Goal: Task Accomplishment & Management: Complete application form

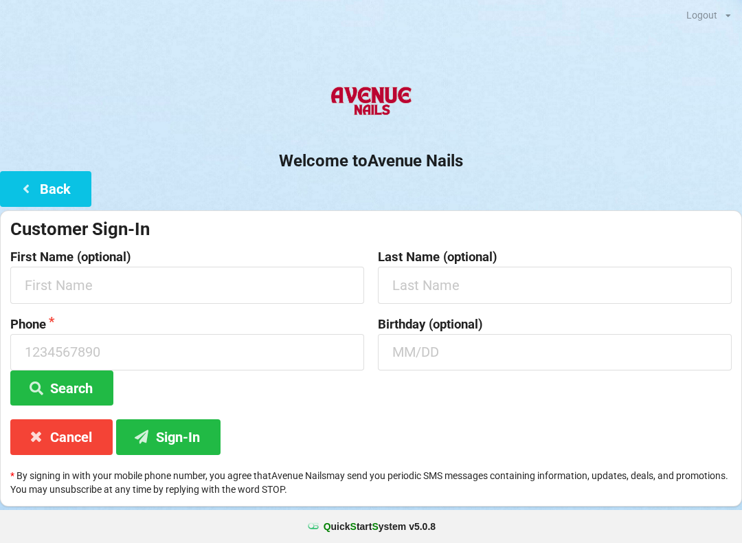
click at [247, 157] on h2 "Welcome to [GEOGRAPHIC_DATA]" at bounding box center [371, 161] width 742 height 21
click at [46, 180] on button "Back" at bounding box center [45, 188] width 91 height 35
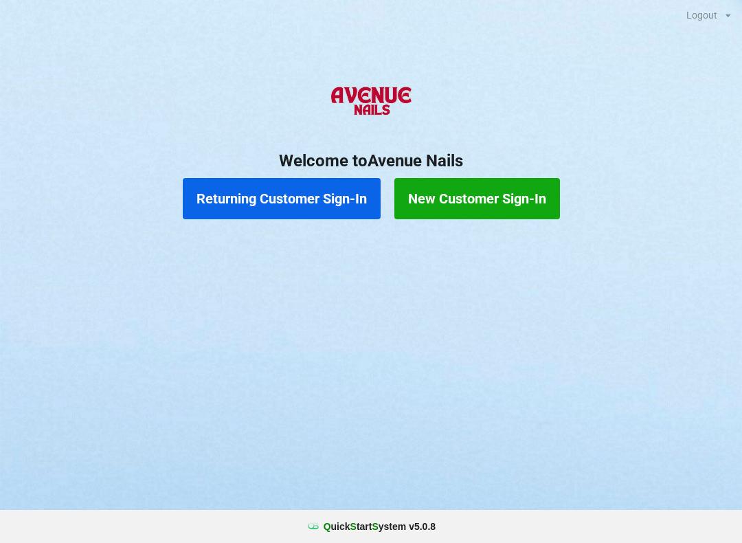
click at [228, 184] on button "Returning Customer Sign-In" at bounding box center [282, 198] width 198 height 41
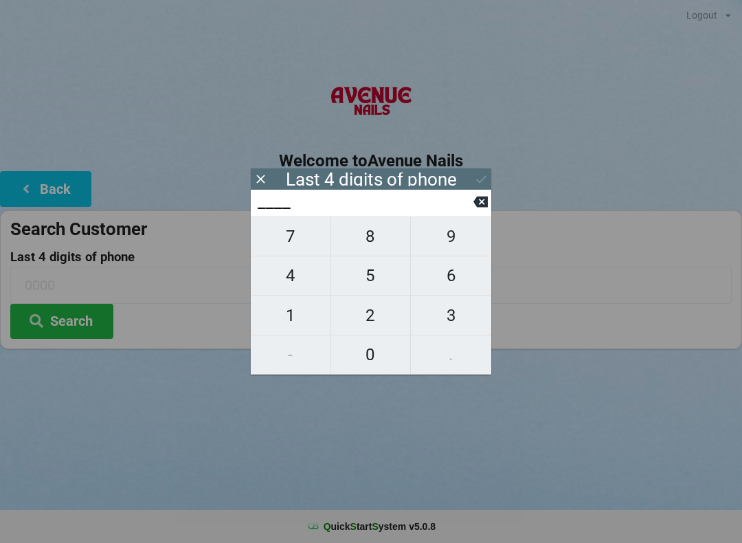
click at [453, 316] on span "3" at bounding box center [451, 315] width 80 height 29
type input "3___"
click at [278, 280] on span "4" at bounding box center [291, 275] width 80 height 29
type input "34__"
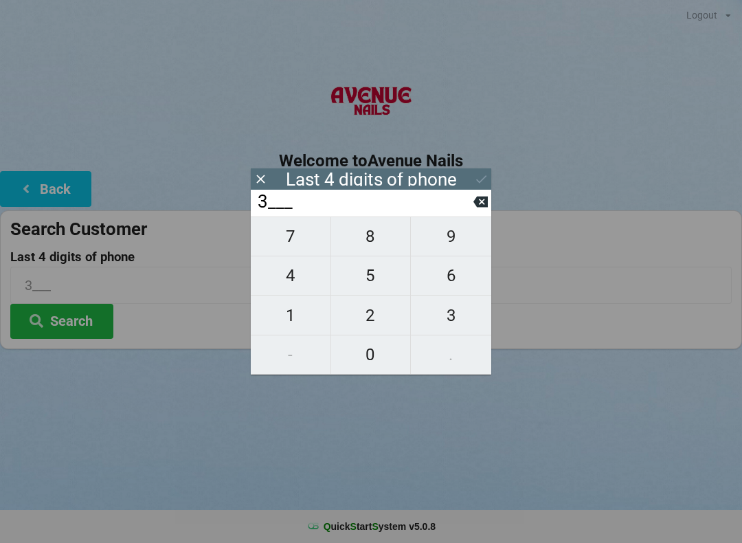
type input "34__"
click at [358, 268] on span "5" at bounding box center [371, 275] width 80 height 29
type input "345_"
click at [432, 272] on span "6" at bounding box center [451, 275] width 80 height 29
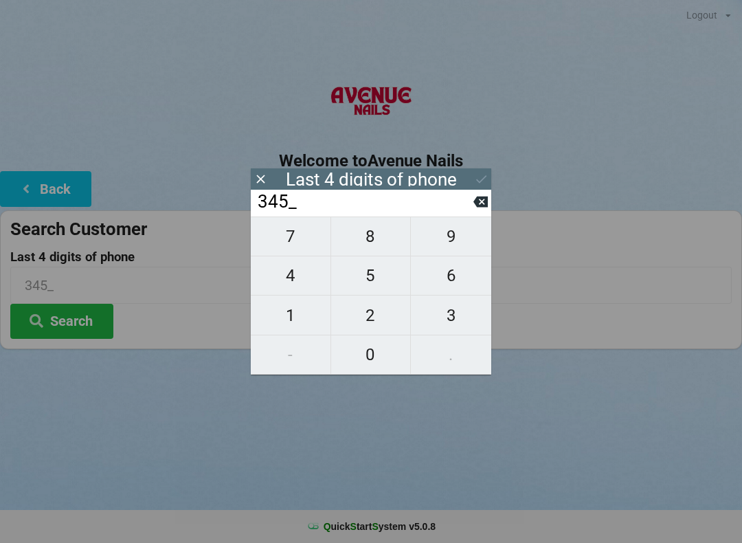
type input "3456"
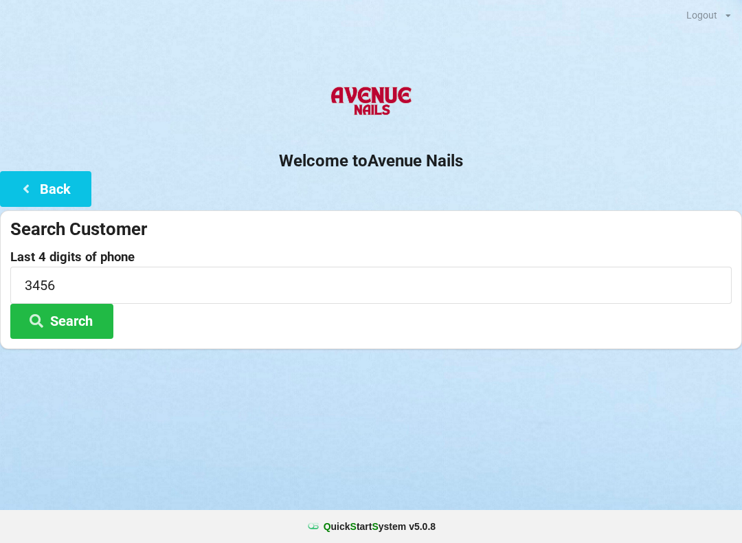
click at [63, 306] on button "Search" at bounding box center [61, 321] width 103 height 35
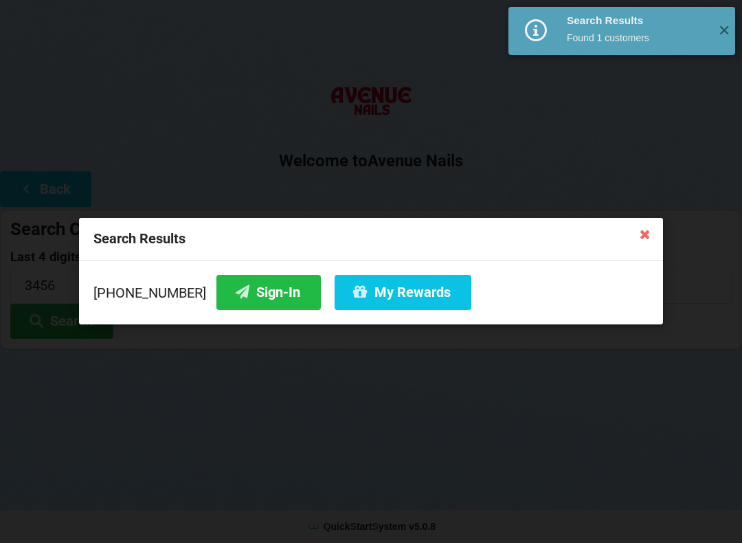
click at [265, 294] on button "Sign-In" at bounding box center [269, 292] width 104 height 35
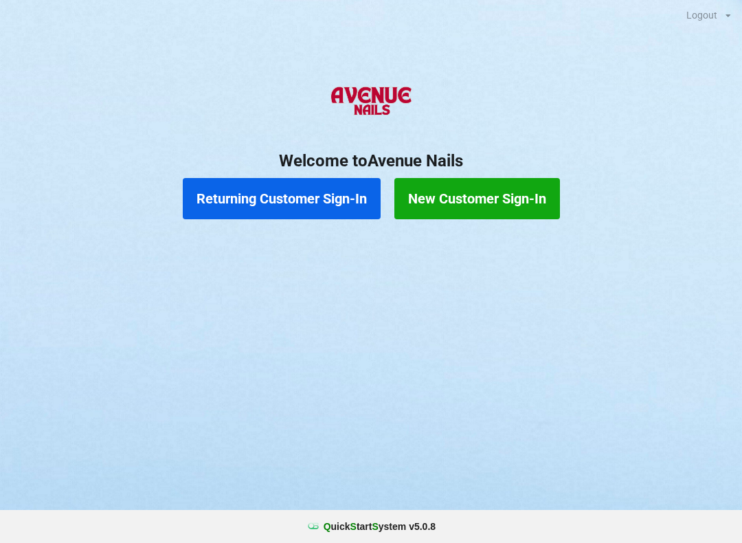
click at [461, 186] on button "New Customer Sign-In" at bounding box center [478, 198] width 166 height 41
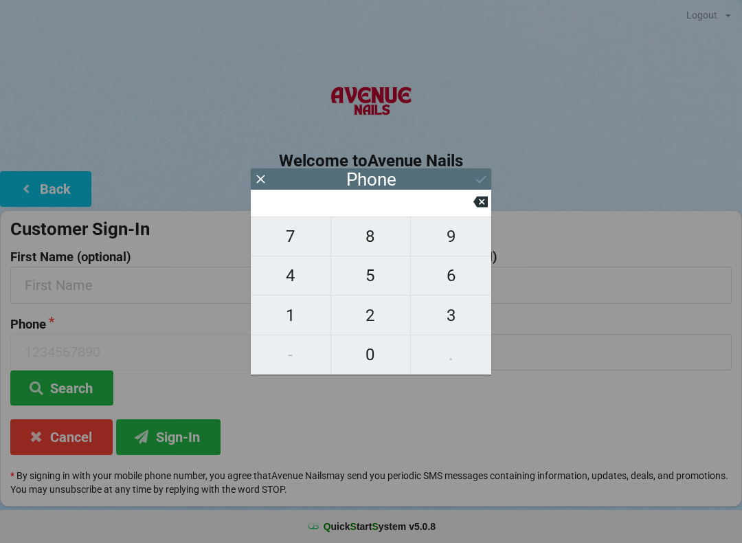
click at [294, 284] on span "4" at bounding box center [291, 275] width 80 height 29
type input "4"
click at [389, 367] on span "0" at bounding box center [371, 354] width 80 height 29
type input "40"
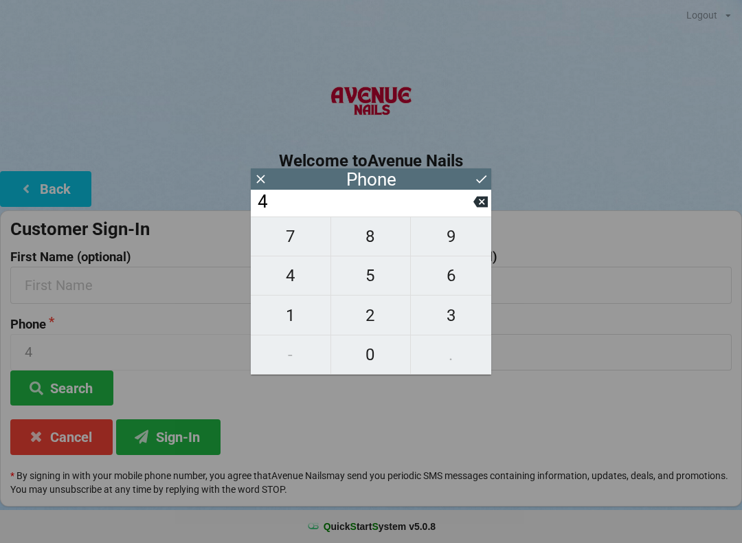
type input "40"
click at [295, 306] on span "1" at bounding box center [291, 315] width 80 height 29
type input "401"
click at [487, 208] on icon at bounding box center [481, 202] width 14 height 11
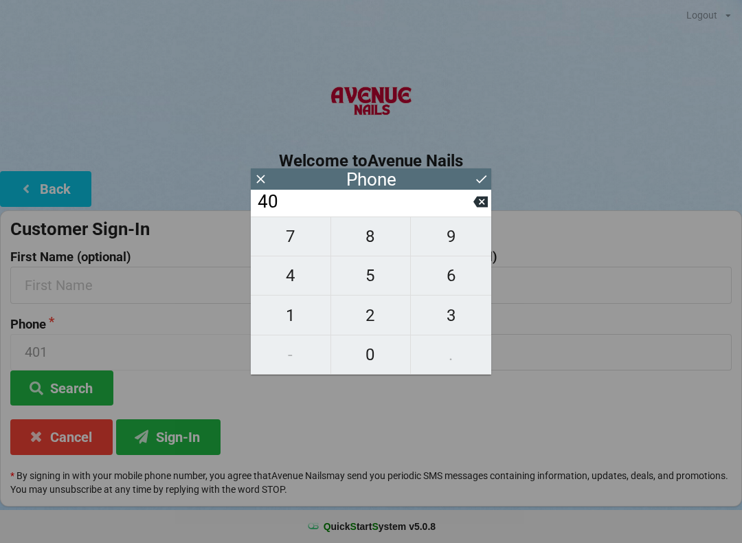
click at [290, 243] on span "7" at bounding box center [291, 236] width 80 height 29
type input "407"
click at [280, 285] on span "4" at bounding box center [291, 275] width 80 height 29
type input "4074"
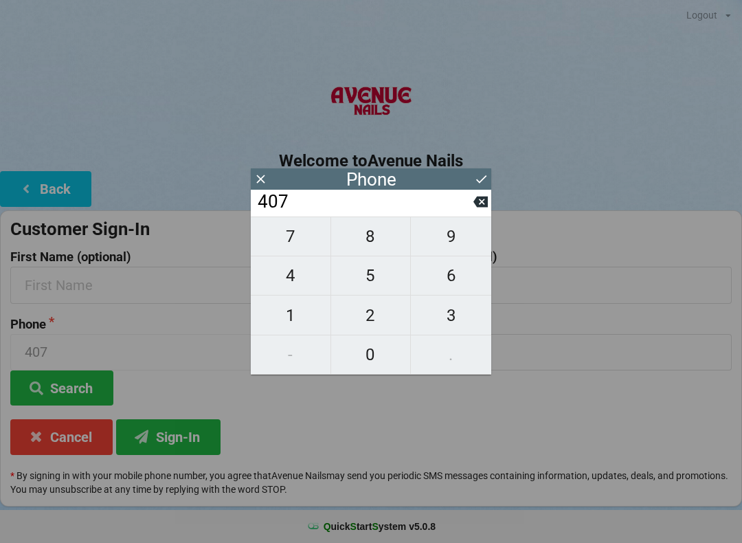
type input "4074"
click at [283, 281] on span "4" at bounding box center [291, 275] width 80 height 29
type input "40744"
click at [461, 324] on span "3" at bounding box center [451, 315] width 80 height 29
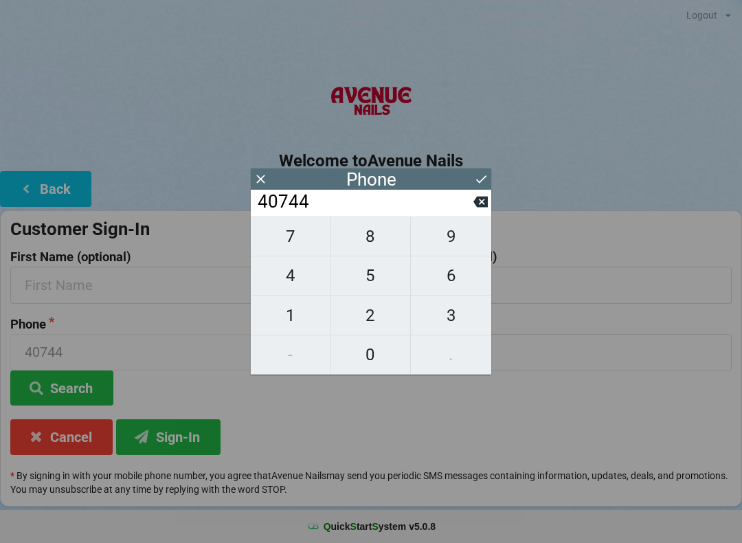
type input "407443"
click at [289, 283] on span "4" at bounding box center [291, 275] width 80 height 29
type input "4074434"
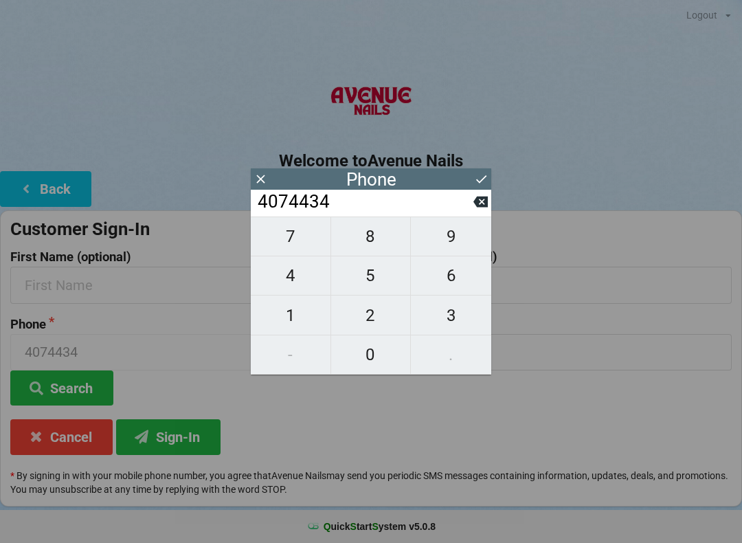
click at [450, 328] on span "3" at bounding box center [451, 315] width 80 height 29
type input "40744343"
click at [285, 245] on span "7" at bounding box center [291, 236] width 80 height 29
type input "407443437"
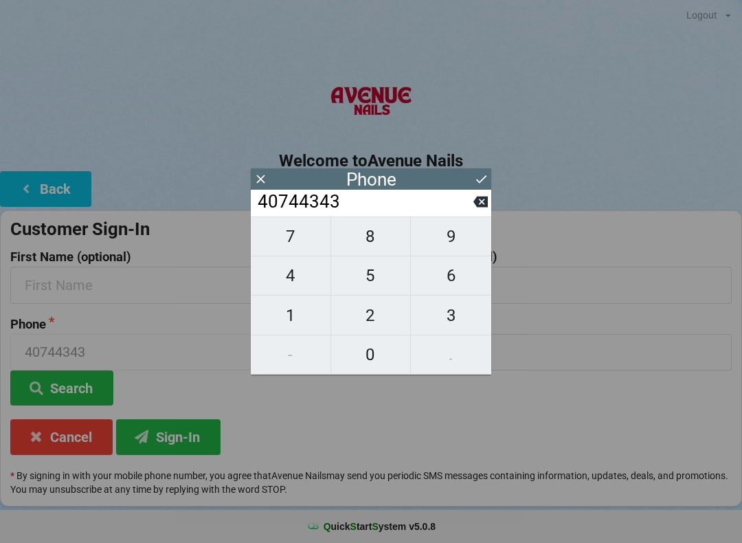
type input "407443437"
click at [288, 245] on span "7" at bounding box center [291, 236] width 80 height 29
type input "4074434377"
click at [483, 177] on icon at bounding box center [481, 179] width 14 height 14
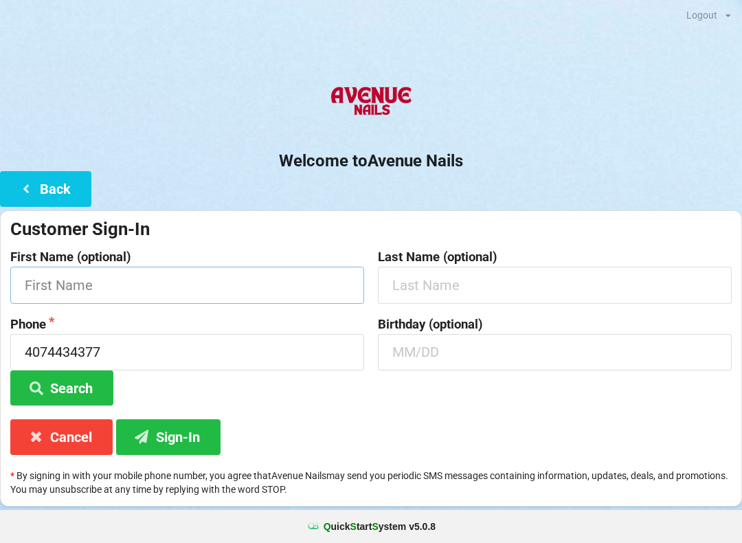
click at [43, 284] on input "text" at bounding box center [187, 285] width 354 height 36
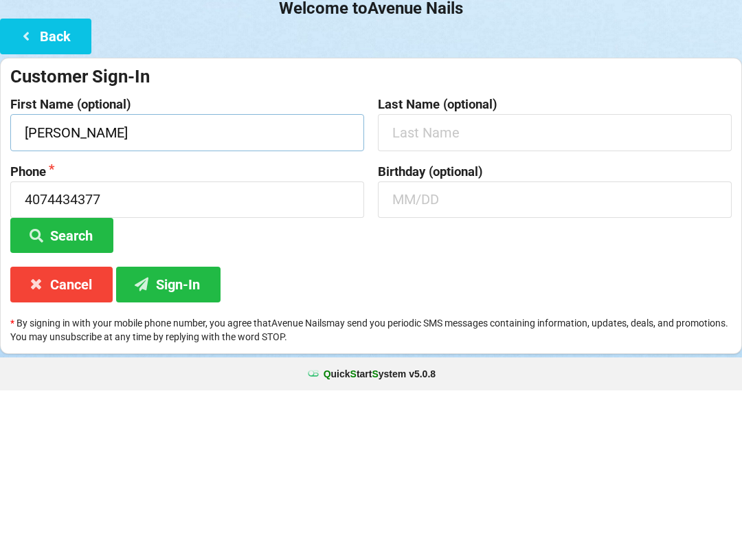
type input "[PERSON_NAME]"
click at [439, 267] on input "text" at bounding box center [555, 285] width 354 height 36
type input "[PERSON_NAME]"
click at [432, 334] on input "text" at bounding box center [555, 352] width 354 height 36
click at [62, 371] on button "Search" at bounding box center [61, 388] width 103 height 35
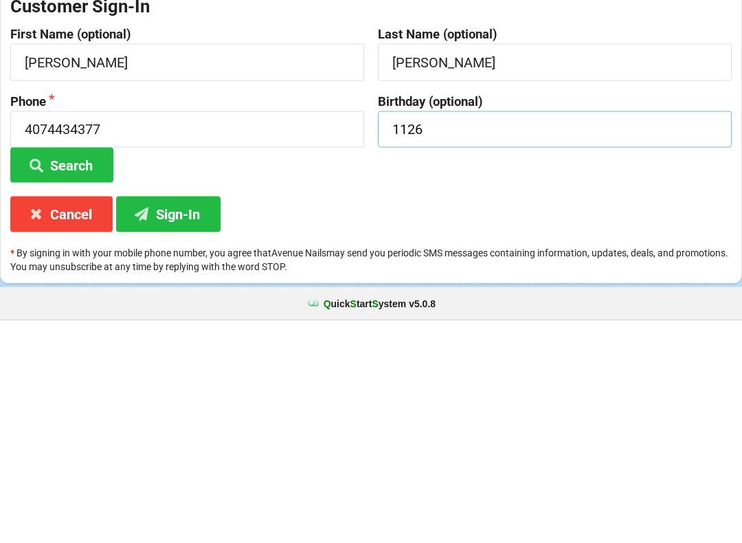
click at [468, 334] on input "1126" at bounding box center [555, 352] width 354 height 36
type input "11/26"
click at [62, 371] on button "Search" at bounding box center [61, 388] width 103 height 35
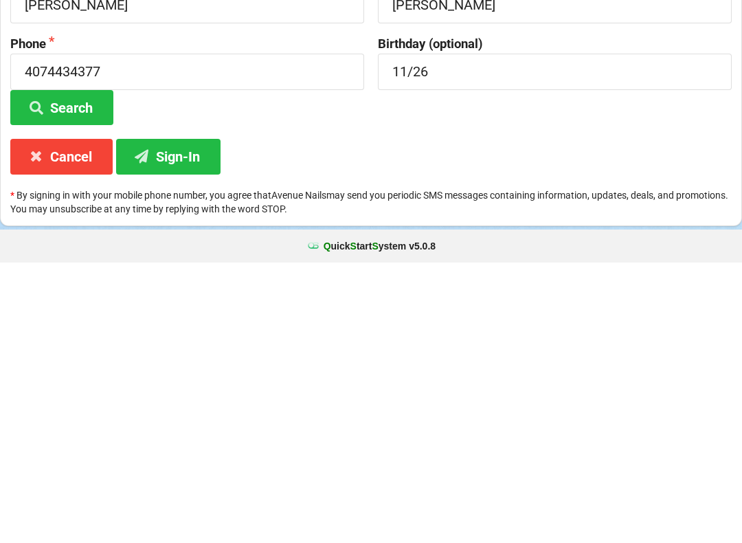
click at [175, 419] on button "Sign-In" at bounding box center [168, 436] width 104 height 35
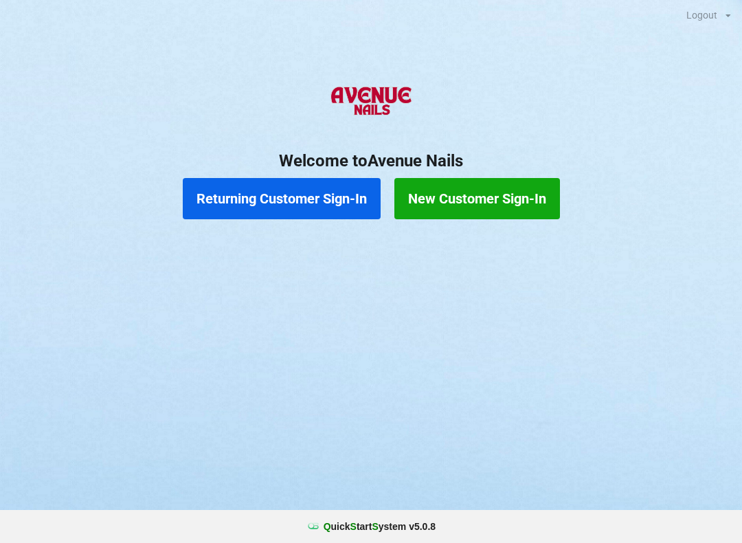
click at [482, 193] on button "New Customer Sign-In" at bounding box center [478, 198] width 166 height 41
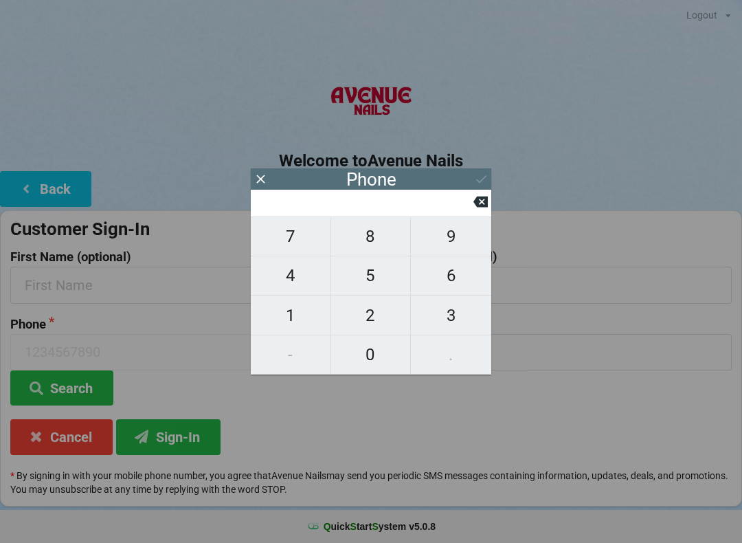
click at [441, 267] on span "6" at bounding box center [451, 275] width 80 height 29
type input "6"
click at [367, 360] on span "0" at bounding box center [371, 354] width 80 height 29
type input "60"
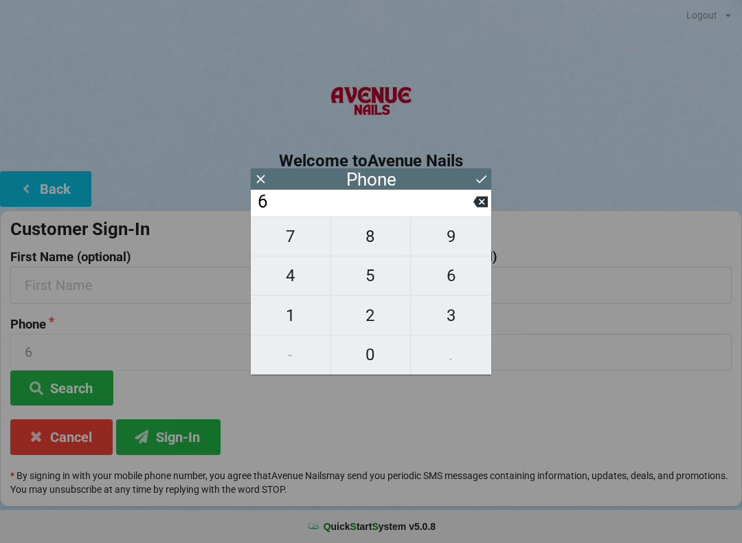
type input "60"
click at [442, 235] on span "9" at bounding box center [451, 236] width 80 height 29
type input "609"
click at [362, 316] on span "2" at bounding box center [371, 315] width 80 height 29
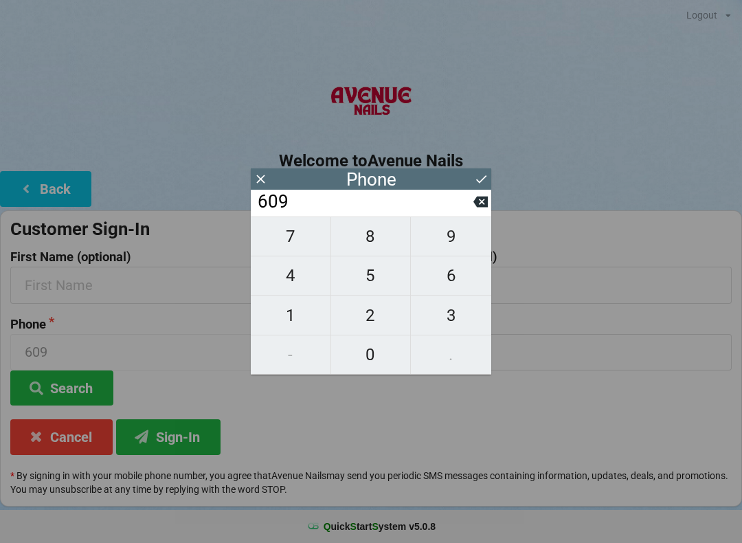
type input "6092"
click at [286, 308] on span "1" at bounding box center [291, 315] width 80 height 29
type input "60921"
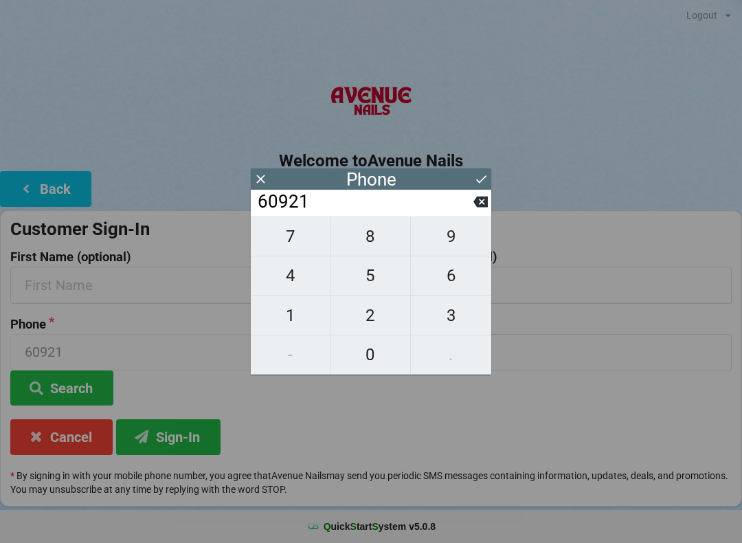
click at [443, 276] on span "6" at bounding box center [451, 275] width 80 height 29
type input "609216"
click at [370, 282] on span "5" at bounding box center [371, 275] width 80 height 29
type input "6092165"
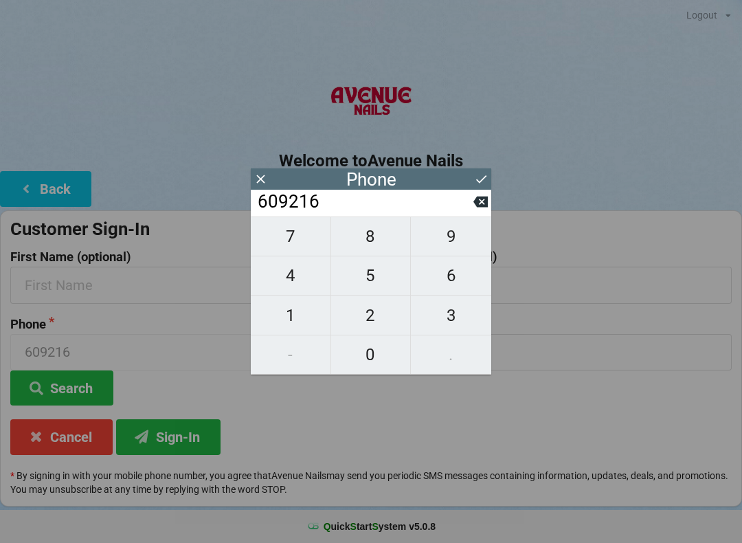
type input "6092165"
click at [377, 319] on span "2" at bounding box center [371, 315] width 80 height 29
type input "60921652"
click at [452, 309] on span "3" at bounding box center [451, 315] width 80 height 29
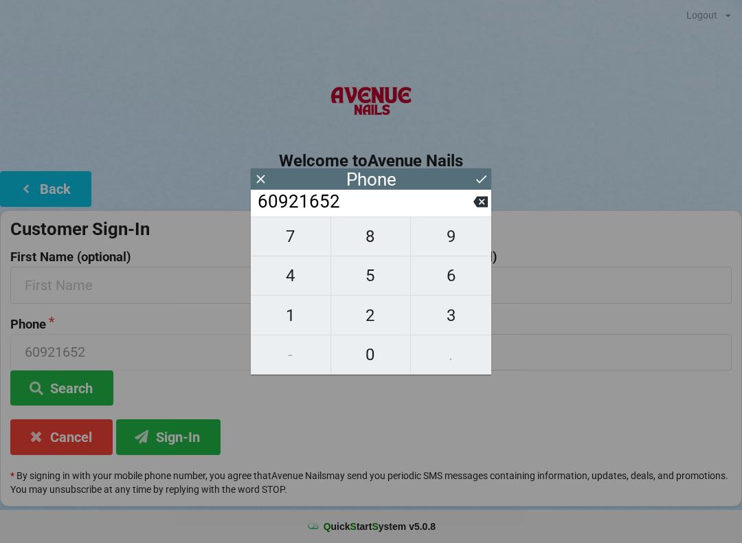
type input "609216523"
click at [296, 237] on span "7" at bounding box center [291, 236] width 80 height 29
type input "6092165237"
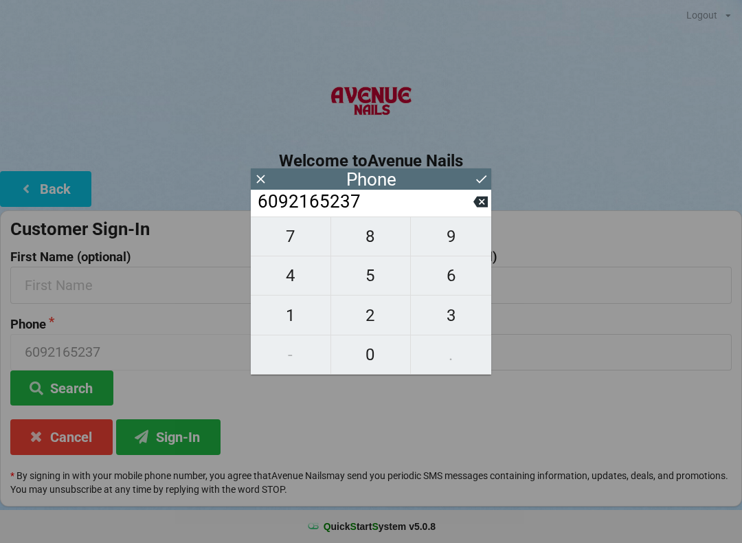
click at [87, 380] on button "Search" at bounding box center [61, 388] width 103 height 35
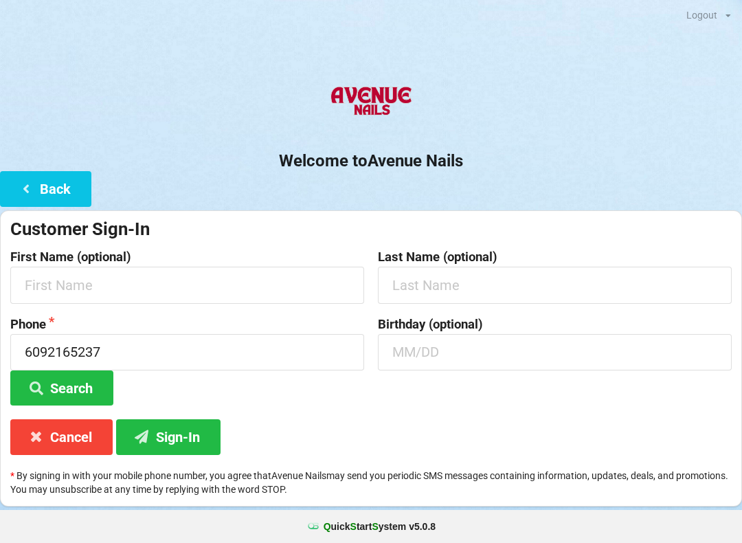
click at [80, 382] on button "Search" at bounding box center [61, 388] width 103 height 35
click at [87, 382] on button "Search" at bounding box center [61, 388] width 103 height 35
click at [97, 279] on input "text" at bounding box center [187, 285] width 354 height 36
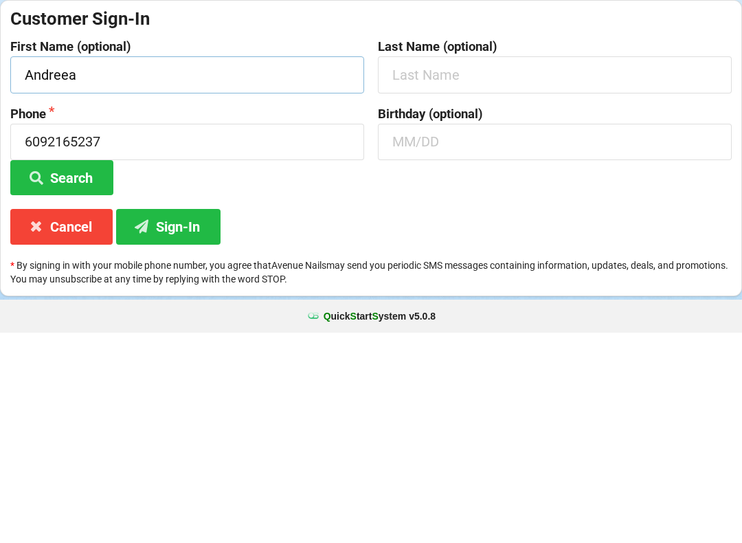
type input "Andreea"
click at [191, 419] on button "Sign-In" at bounding box center [168, 436] width 104 height 35
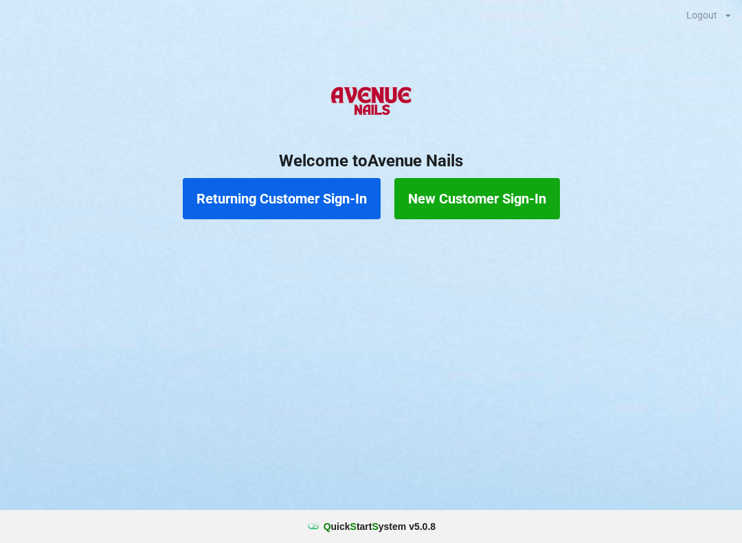
click at [278, 183] on button "Returning Customer Sign-In" at bounding box center [282, 198] width 198 height 41
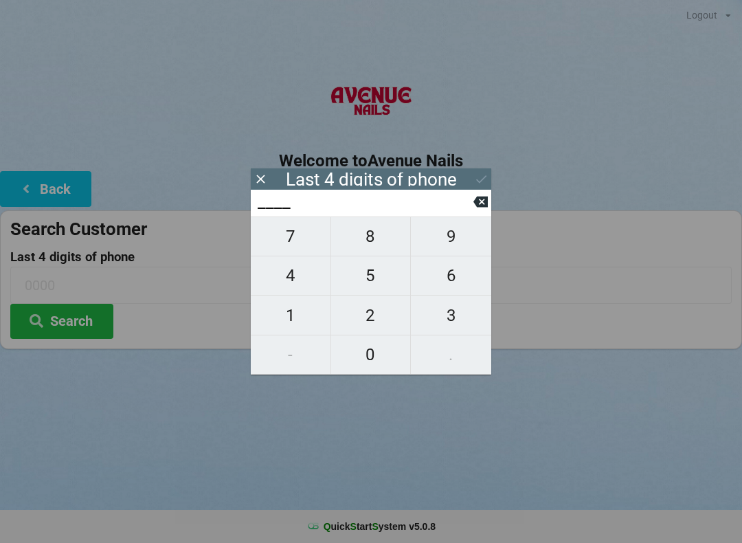
click at [376, 277] on span "5" at bounding box center [371, 275] width 80 height 29
type input "5___"
click at [382, 317] on span "2" at bounding box center [371, 315] width 80 height 29
type input "52__"
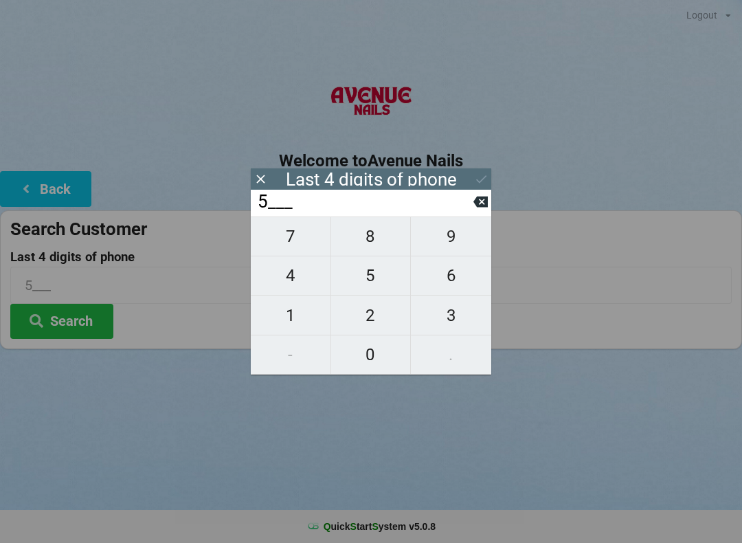
type input "52__"
click at [307, 311] on span "1" at bounding box center [291, 315] width 80 height 29
type input "521_"
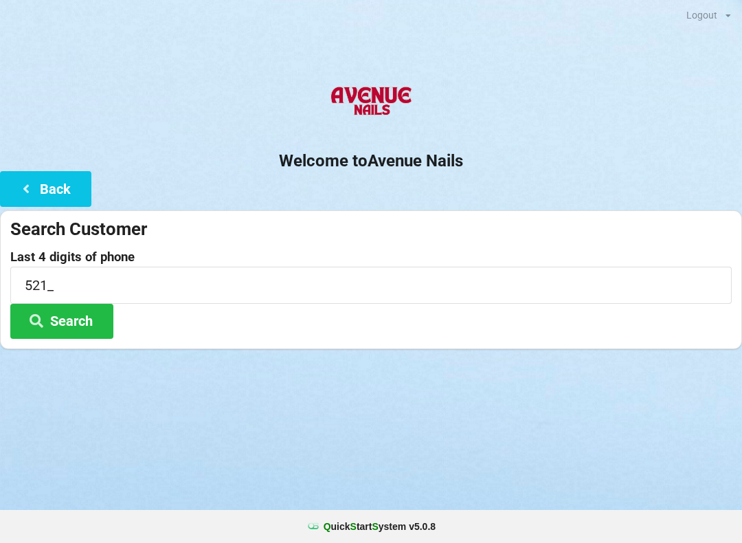
click at [217, 404] on div "Logout Logout Sign-In Welcome to Avenue Nails Back Search Customer Last 4 digit…" at bounding box center [371, 271] width 742 height 543
click at [69, 276] on input "521_" at bounding box center [371, 285] width 722 height 36
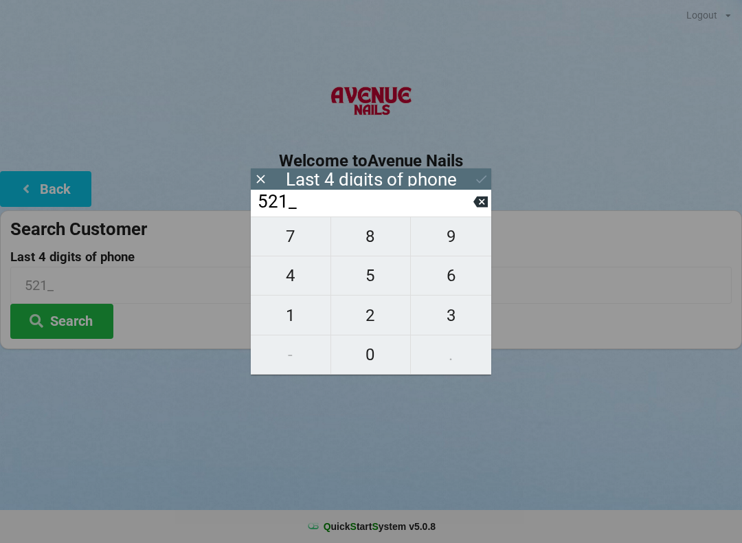
click at [291, 308] on span "1" at bounding box center [291, 315] width 80 height 29
type input "5211"
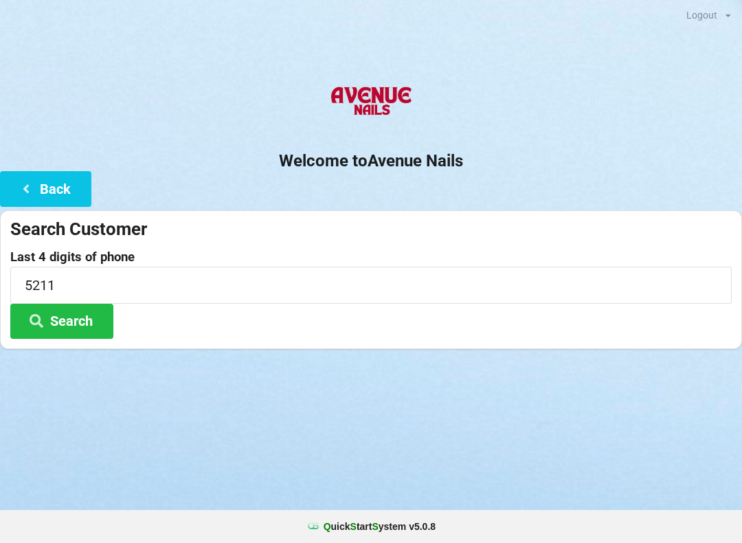
click at [79, 306] on button "Search" at bounding box center [61, 321] width 103 height 35
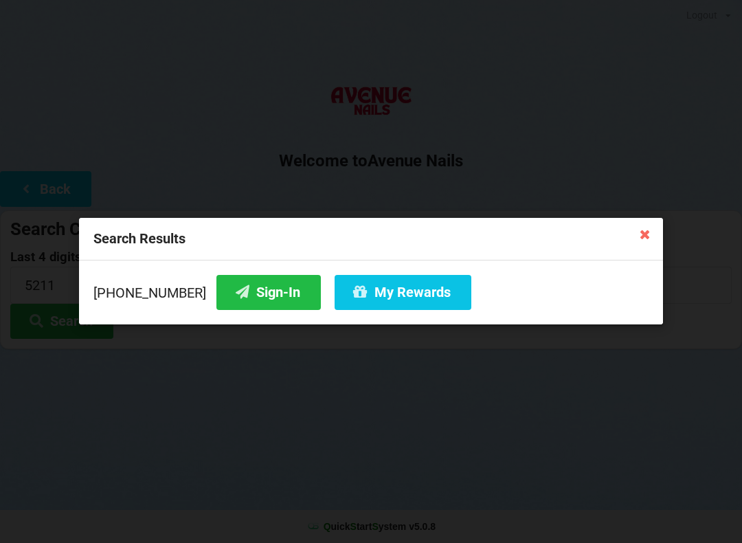
click at [241, 294] on button "Sign-In" at bounding box center [269, 292] width 104 height 35
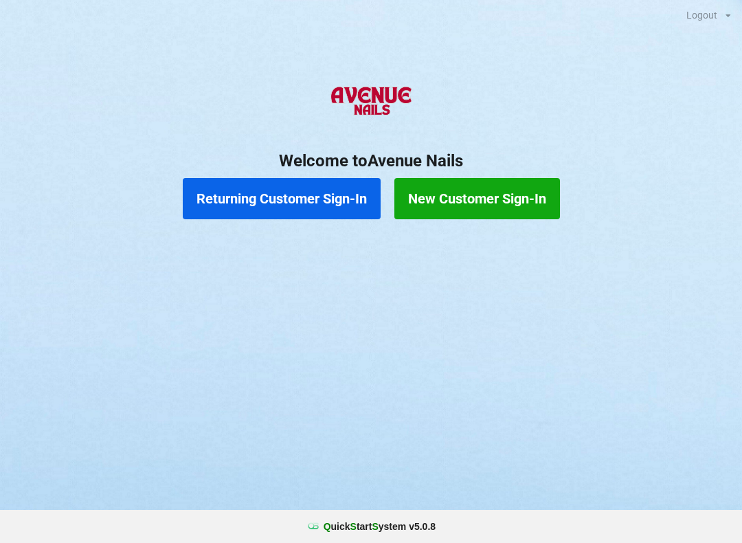
click at [318, 202] on button "Returning Customer Sign-In" at bounding box center [282, 198] width 198 height 41
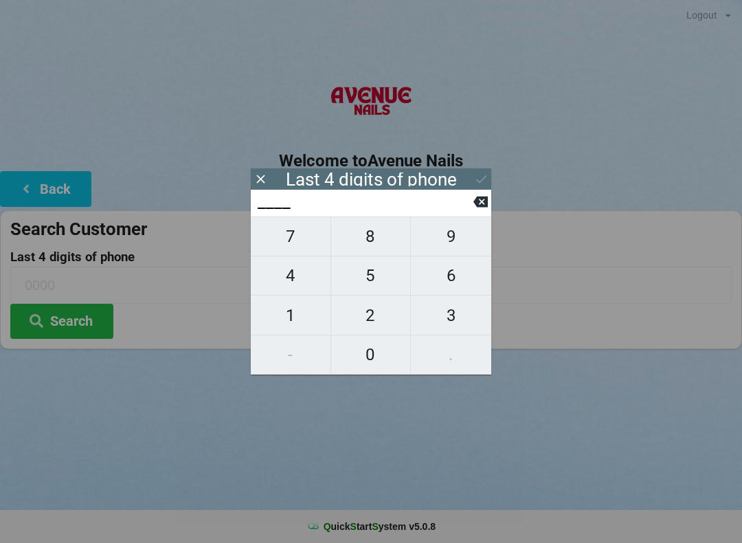
click at [296, 290] on span "4" at bounding box center [291, 275] width 80 height 29
type input "4___"
click at [377, 290] on span "5" at bounding box center [371, 275] width 80 height 29
type input "45__"
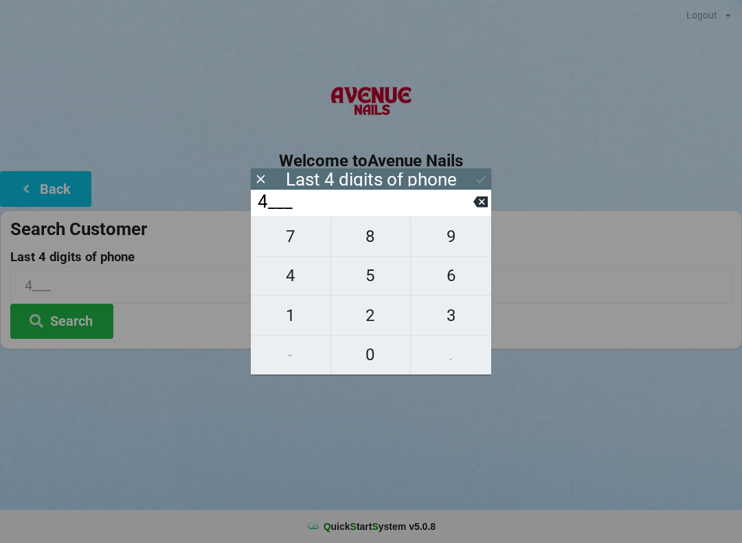
type input "45__"
click at [476, 211] on button at bounding box center [481, 201] width 14 height 19
click at [474, 208] on icon at bounding box center [481, 202] width 14 height 14
click at [472, 208] on input "____" at bounding box center [364, 202] width 217 height 22
click at [455, 247] on span "9" at bounding box center [451, 236] width 80 height 29
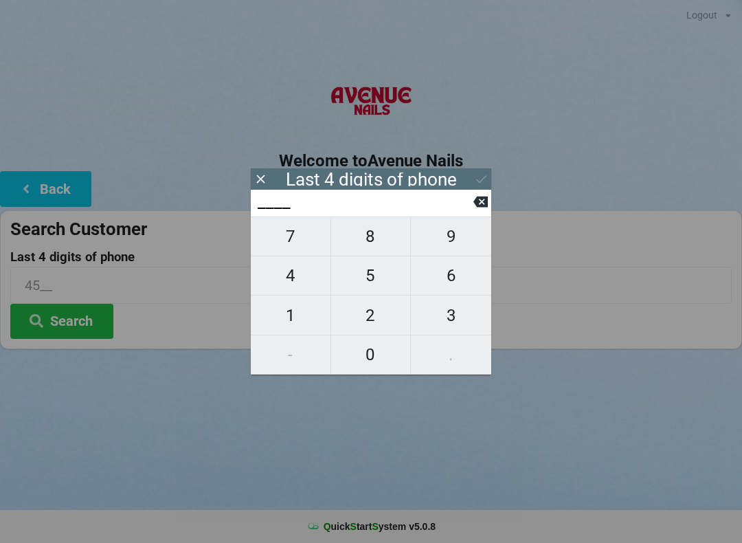
type input "9___"
click at [301, 281] on span "4" at bounding box center [291, 275] width 80 height 29
type input "94__"
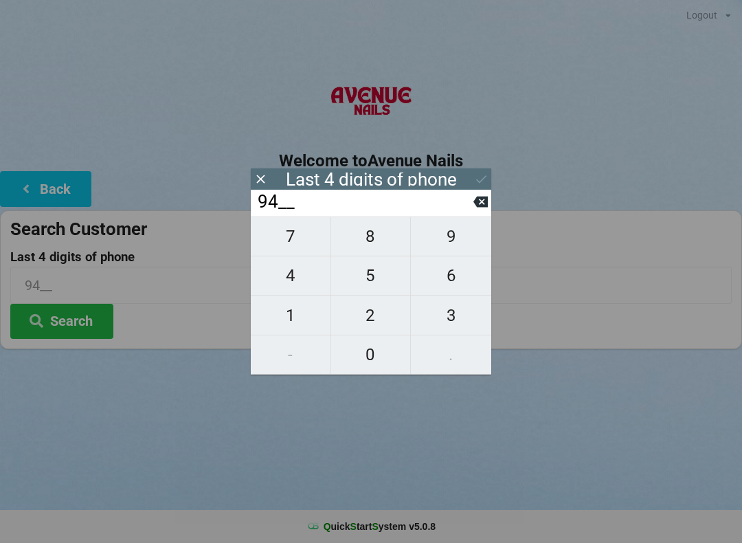
click at [377, 289] on span "5" at bounding box center [371, 275] width 80 height 29
type input "945_"
click at [456, 330] on span "3" at bounding box center [451, 315] width 80 height 29
type input "9453"
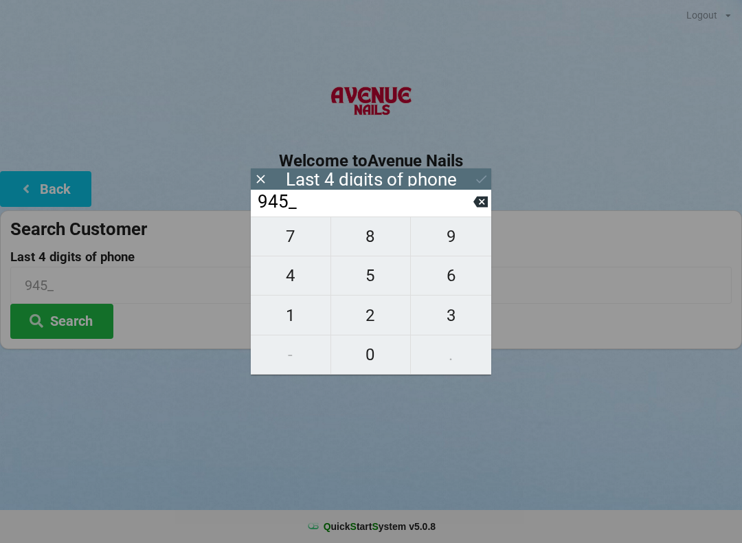
type input "9453"
click at [461, 329] on div "7 8 9 4 5 6 1 2 3 - 0 ." at bounding box center [371, 296] width 241 height 158
click at [71, 307] on button "Search" at bounding box center [61, 321] width 103 height 35
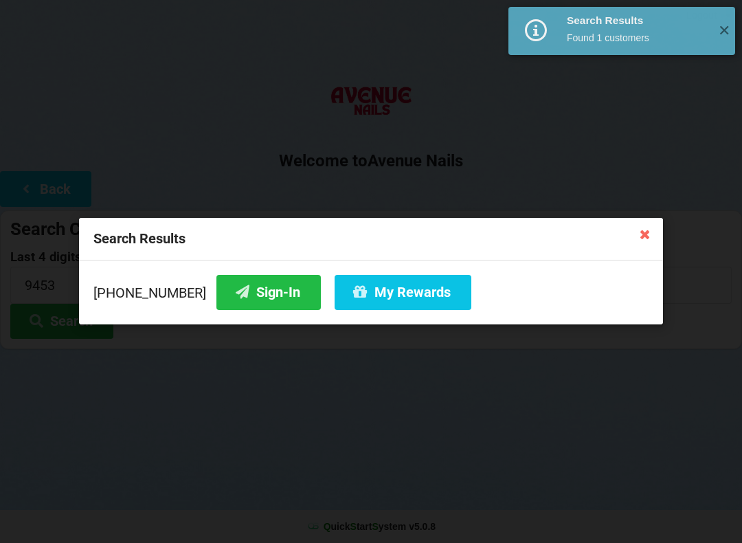
click at [243, 294] on button "Sign-In" at bounding box center [269, 292] width 104 height 35
